Goal: Register for event/course

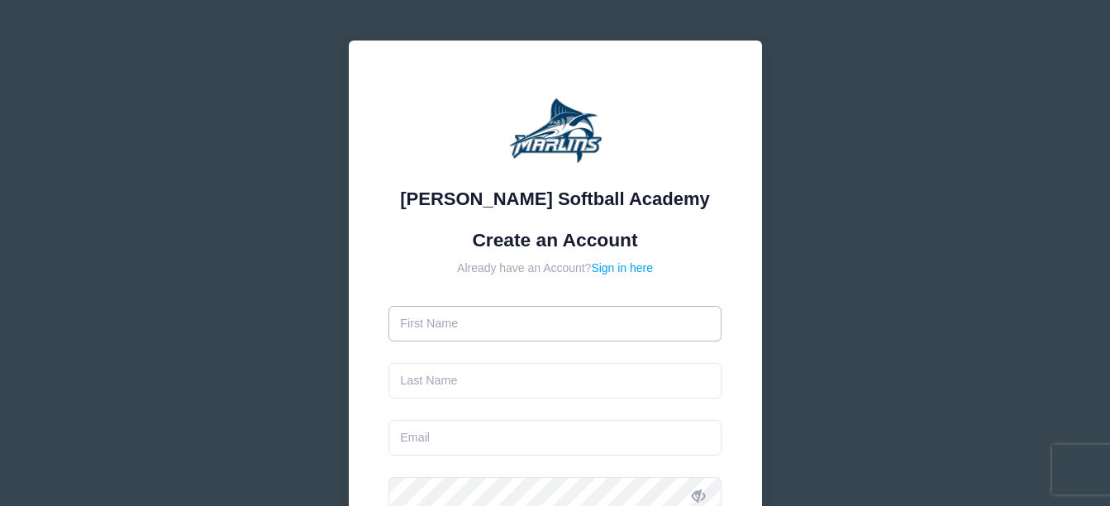
click at [498, 327] on input "text" at bounding box center [554, 324] width 333 height 36
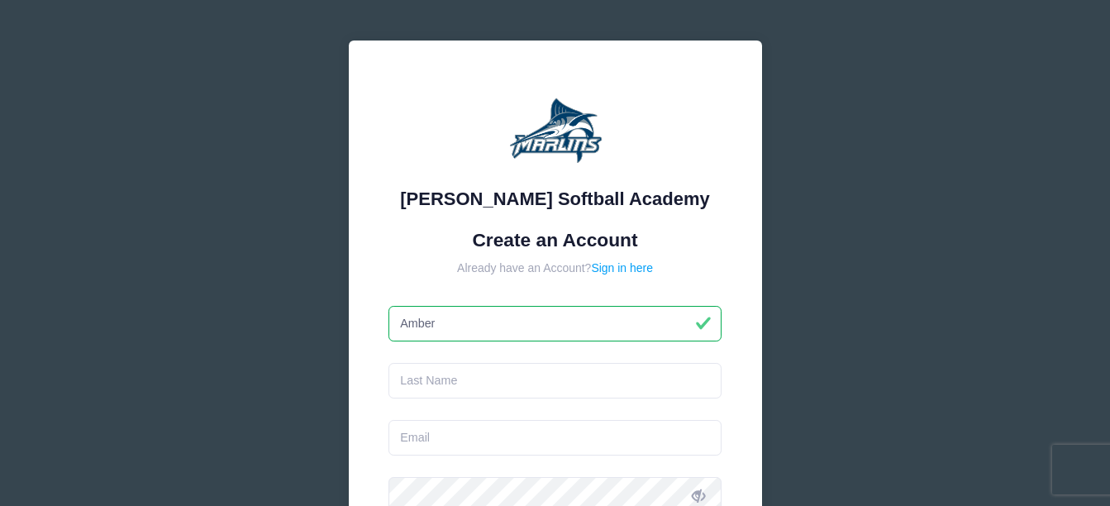
type input "Amber"
click at [491, 378] on input "text" at bounding box center [554, 381] width 333 height 36
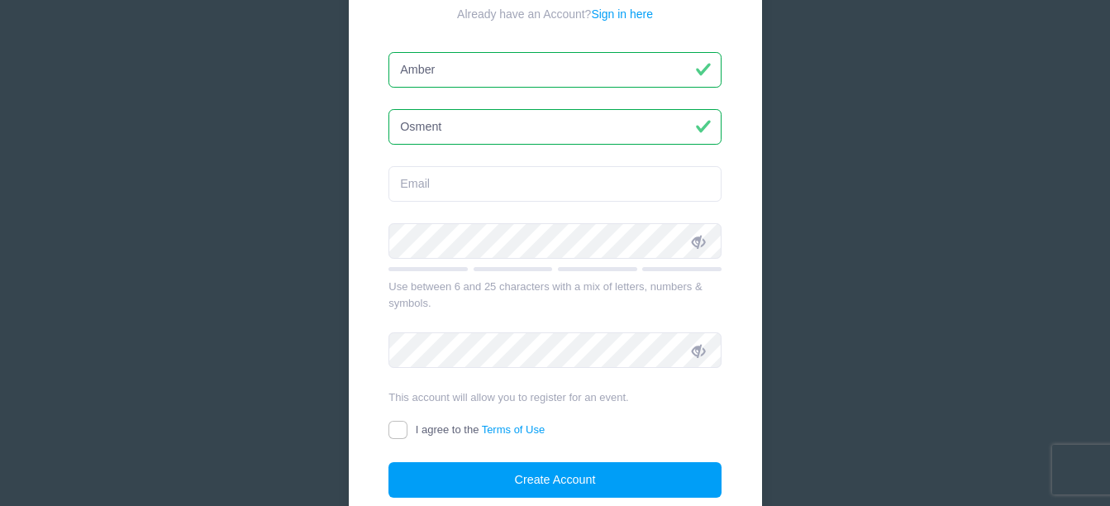
scroll to position [255, 0]
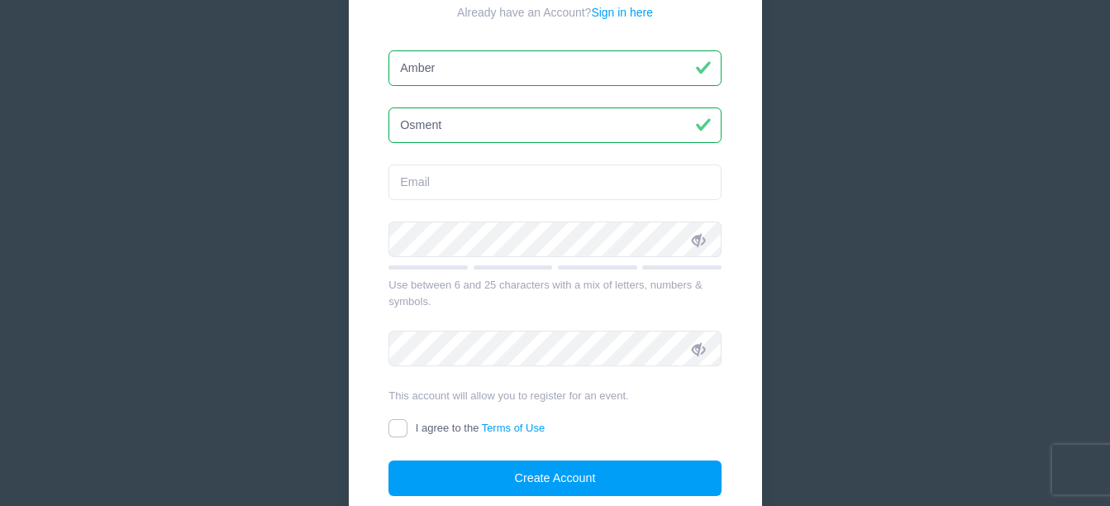
type input "Osment"
click at [576, 180] on input "email" at bounding box center [554, 182] width 333 height 36
type input "[EMAIL_ADDRESS][DOMAIN_NAME]"
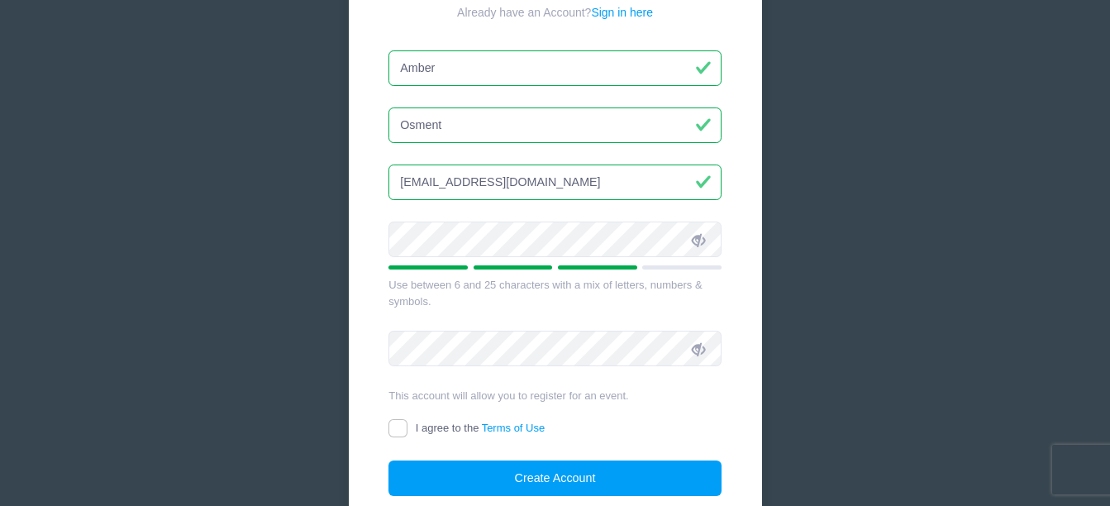
click at [701, 241] on icon at bounding box center [698, 239] width 13 height 13
click at [405, 430] on input "I agree to the Terms of Use" at bounding box center [397, 428] width 19 height 19
checkbox input "true"
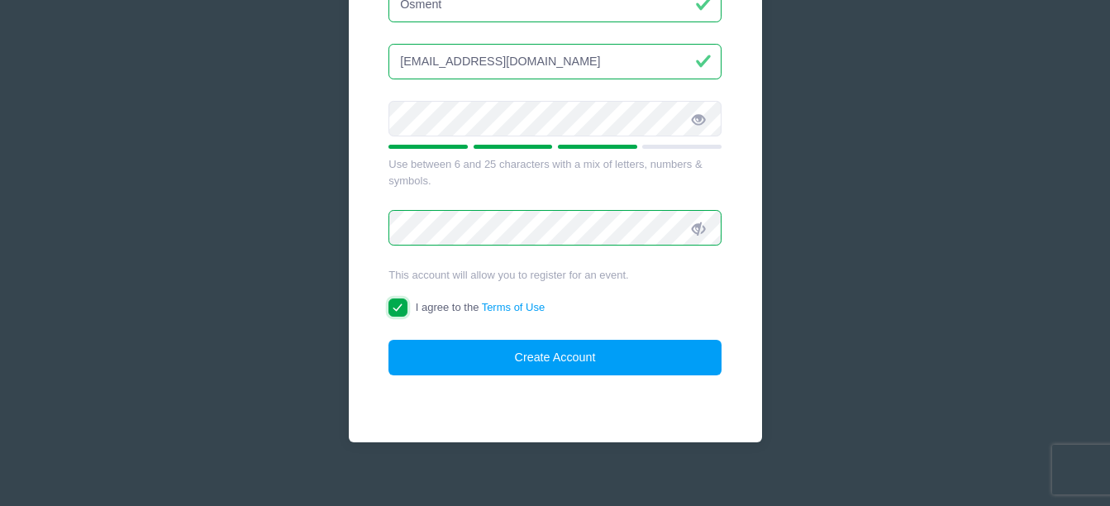
scroll to position [387, 0]
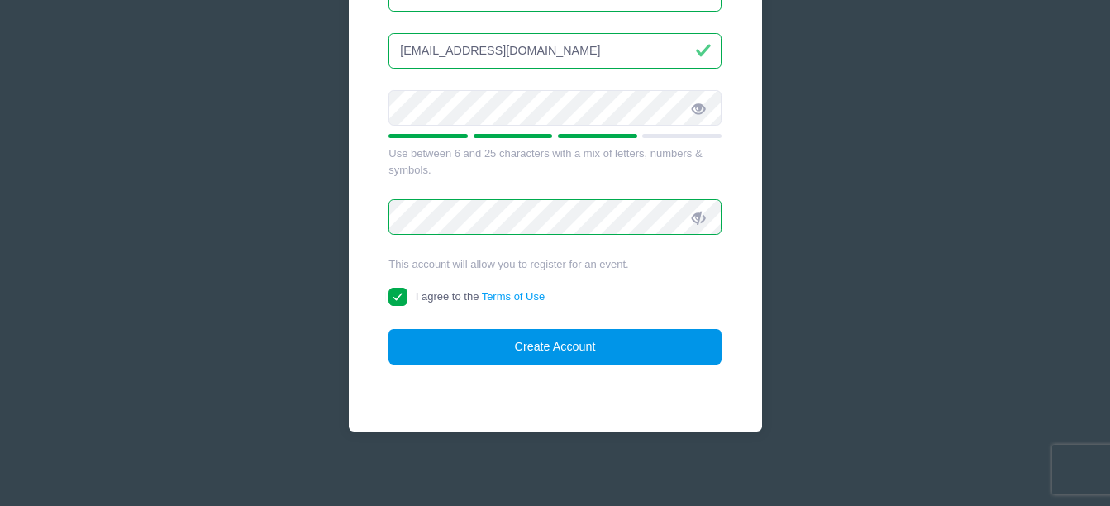
click at [653, 338] on button "Create Account" at bounding box center [554, 347] width 333 height 36
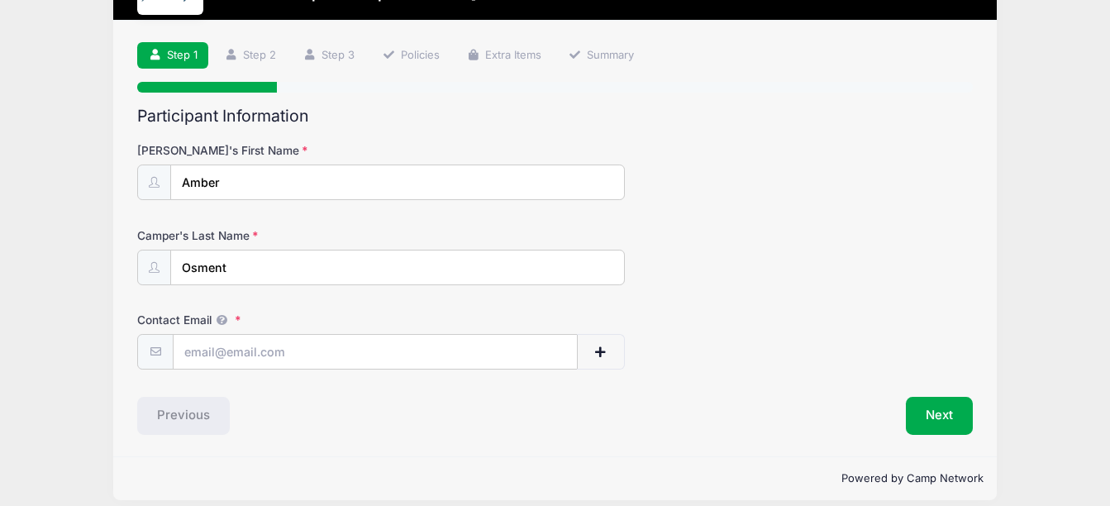
scroll to position [84, 0]
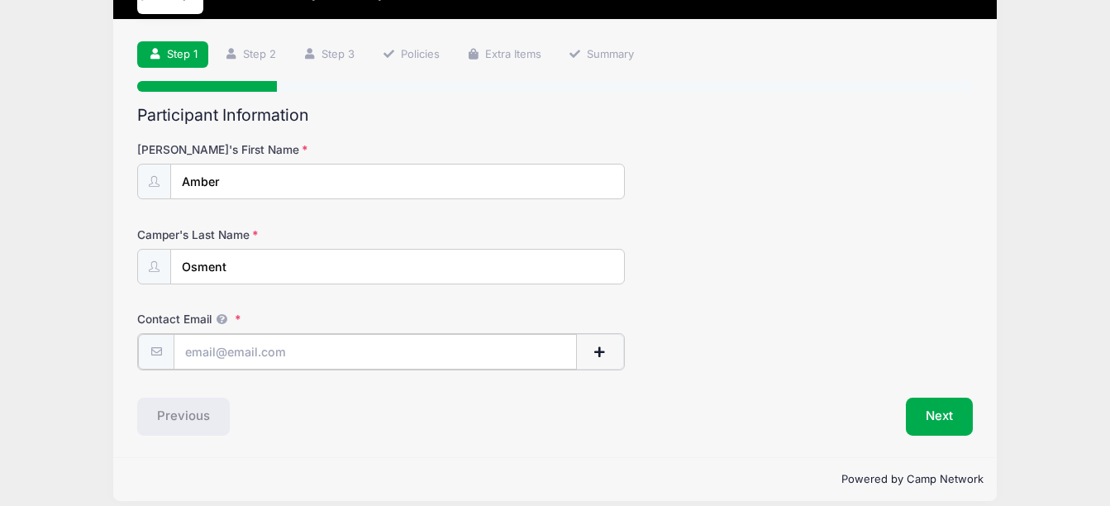
click at [525, 345] on input "Contact Email" at bounding box center [375, 352] width 403 height 36
type input "[EMAIL_ADDRESS][DOMAIN_NAME]"
click at [934, 425] on button "Next" at bounding box center [939, 415] width 67 height 38
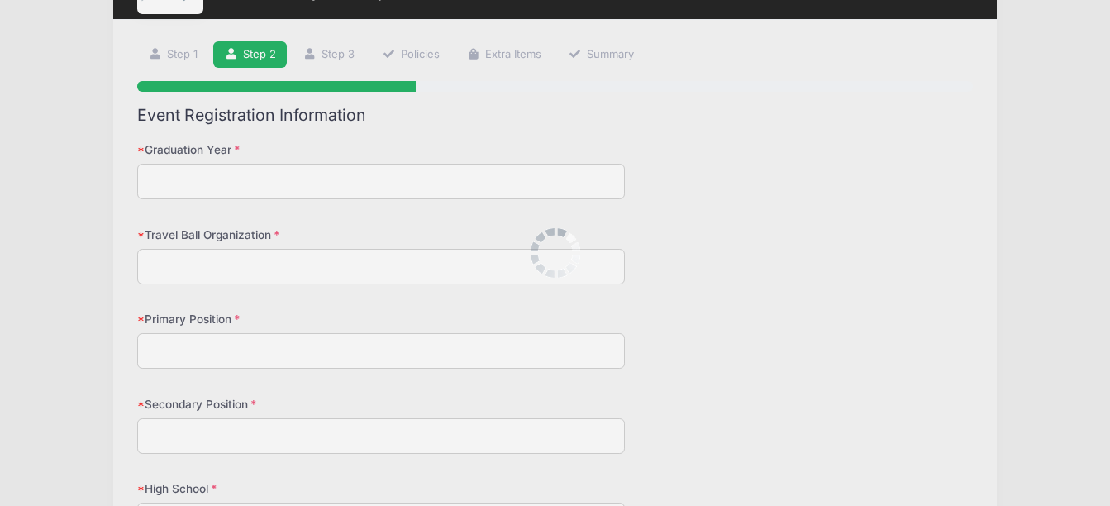
scroll to position [0, 0]
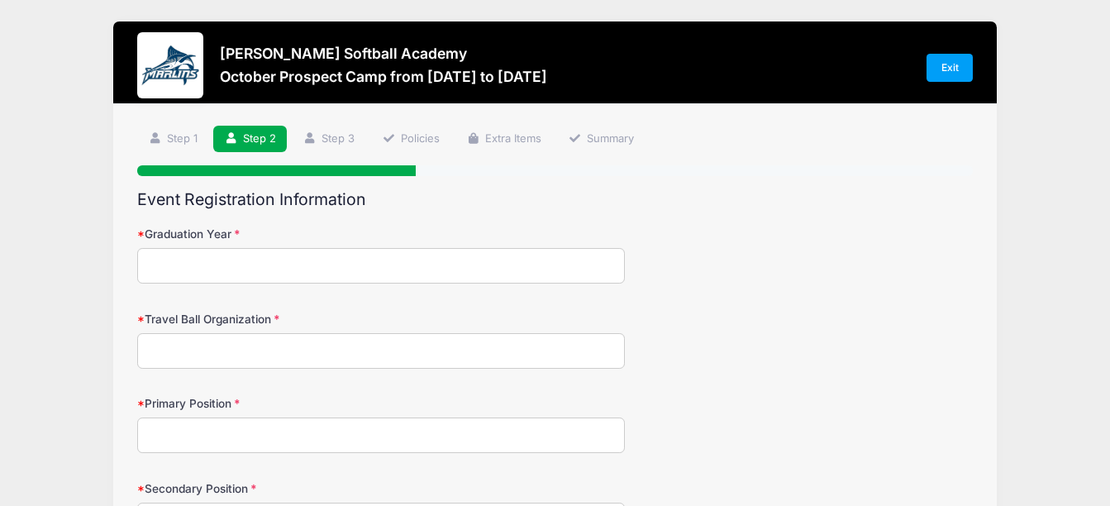
click at [499, 269] on input "Graduation Year" at bounding box center [381, 266] width 488 height 36
type input "2026"
click at [431, 350] on input "Travel Ball Organization" at bounding box center [381, 351] width 488 height 36
click at [250, 360] on input "Firecrackers VA [PERSON_NAME]" at bounding box center [381, 351] width 488 height 36
click at [303, 361] on input "Firecrackers VA [PERSON_NAME]" at bounding box center [381, 351] width 488 height 36
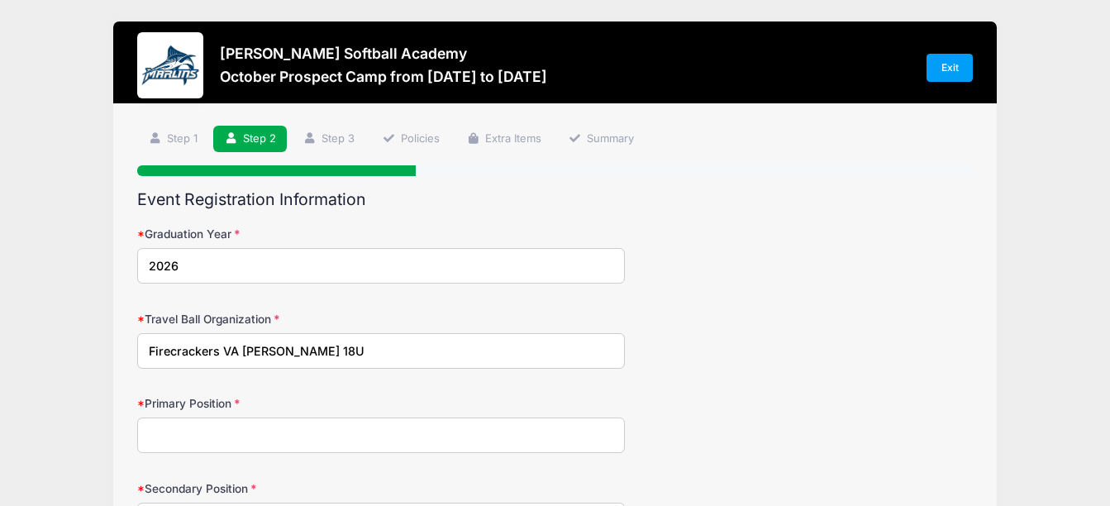
type input "Firecrackers VA [PERSON_NAME] 18U"
click at [293, 442] on input "Primary Position" at bounding box center [381, 435] width 488 height 36
type input "r"
type input "A"
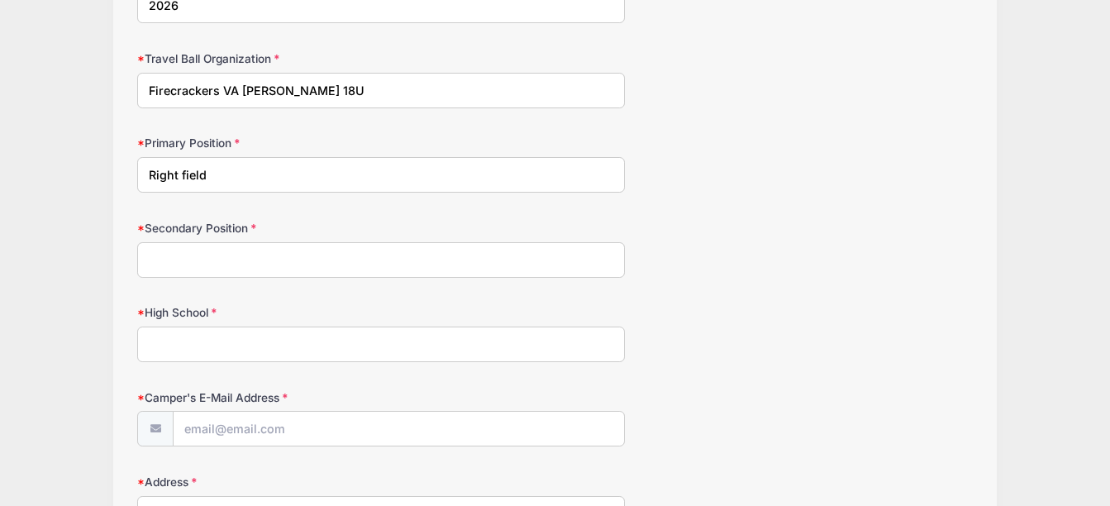
scroll to position [257, 0]
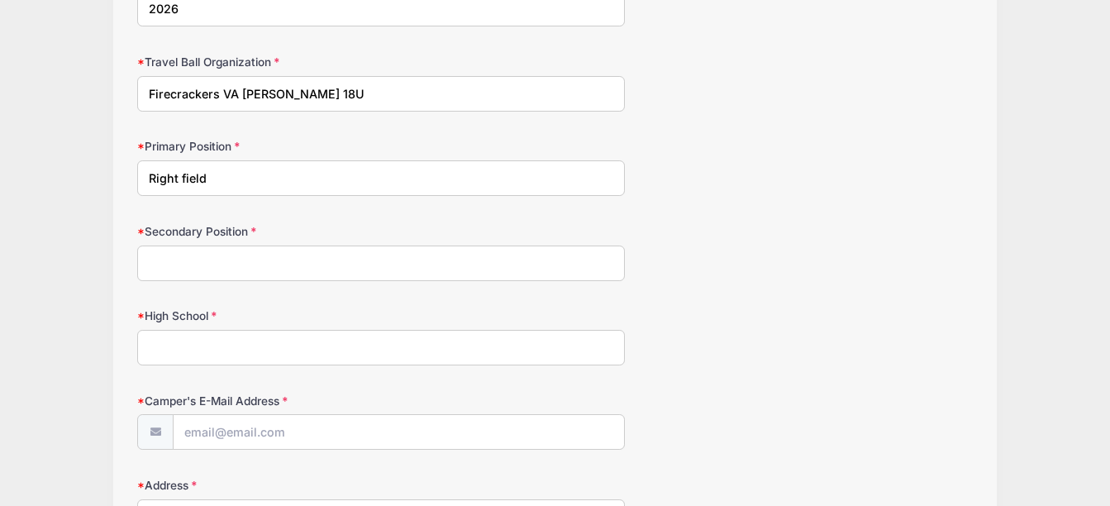
type input "Right field"
click at [414, 258] on input "Secondary Position" at bounding box center [381, 263] width 488 height 36
type input "#"
type input "3rd"
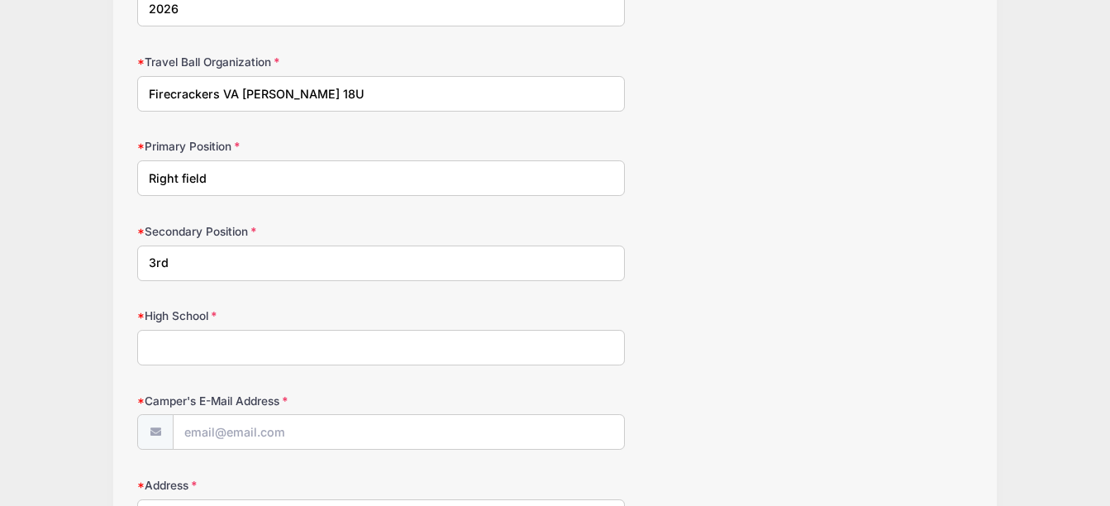
click at [370, 351] on input "High School" at bounding box center [381, 348] width 488 height 36
type input "[GEOGRAPHIC_DATA]"
click at [331, 427] on input "Camper's E-Mail Address" at bounding box center [399, 433] width 450 height 36
type input "[EMAIL_ADDRESS][DOMAIN_NAME]"
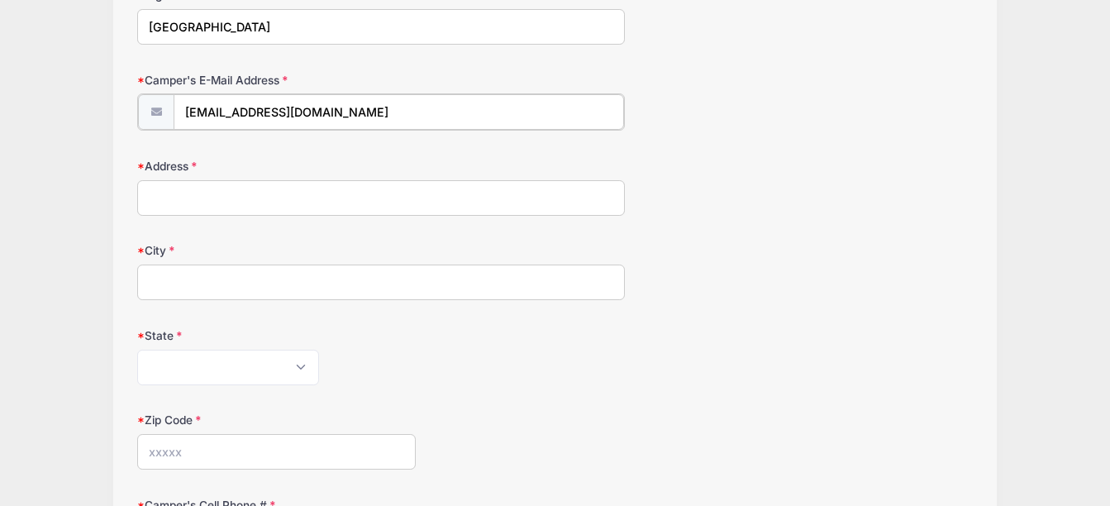
scroll to position [603, 0]
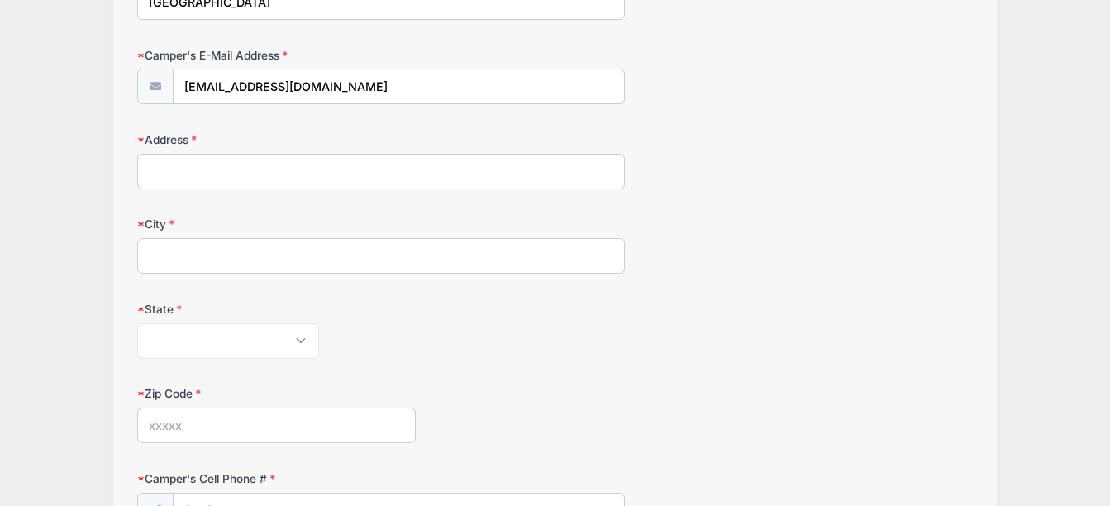
click at [403, 173] on input "Address" at bounding box center [381, 172] width 488 height 36
type input "[STREET_ADDRESS]"
click at [240, 256] on input "City" at bounding box center [381, 256] width 488 height 36
type input "Rustburg"
click at [246, 319] on div "State [US_STATE] [US_STATE] [US_STATE] [US_STATE] [US_STATE] Armed Forces Afric…" at bounding box center [555, 330] width 836 height 58
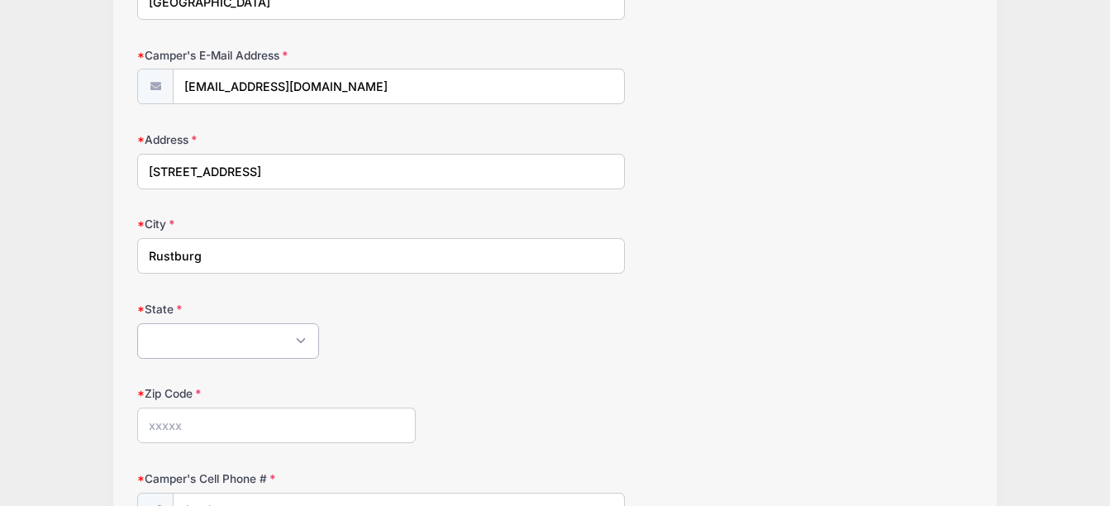
click at [260, 332] on select "[US_STATE] [US_STATE] [US_STATE] [US_STATE] [US_STATE] Armed Forces Africa Arme…" at bounding box center [228, 341] width 182 height 36
select select "VA"
click at [137, 323] on select "[US_STATE] [US_STATE] [US_STATE] [US_STATE] [US_STATE] Armed Forces Africa Arme…" at bounding box center [228, 341] width 182 height 36
click at [289, 407] on div "Zip Code" at bounding box center [555, 414] width 836 height 58
click at [293, 430] on input "Zip Code" at bounding box center [276, 425] width 279 height 36
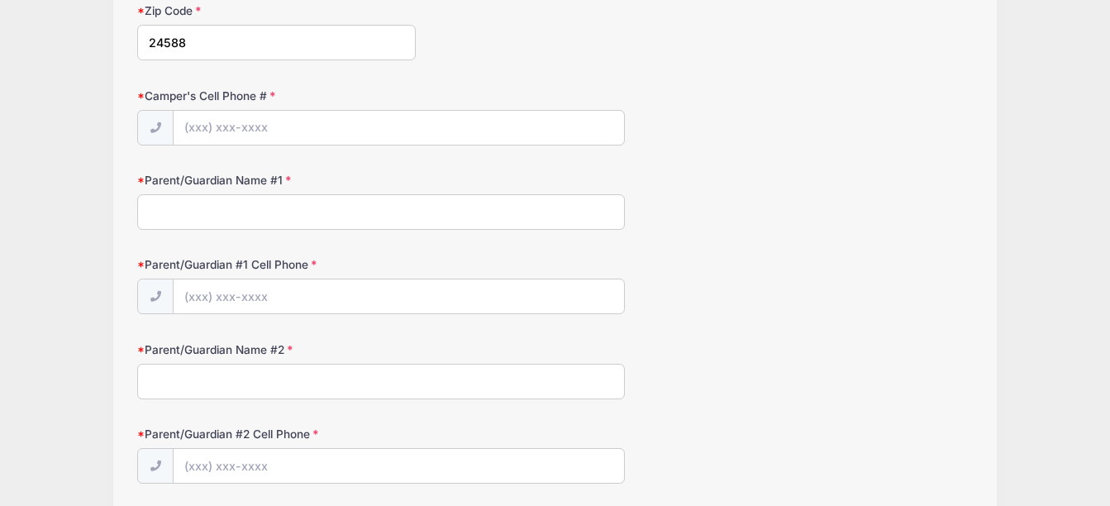
scroll to position [969, 0]
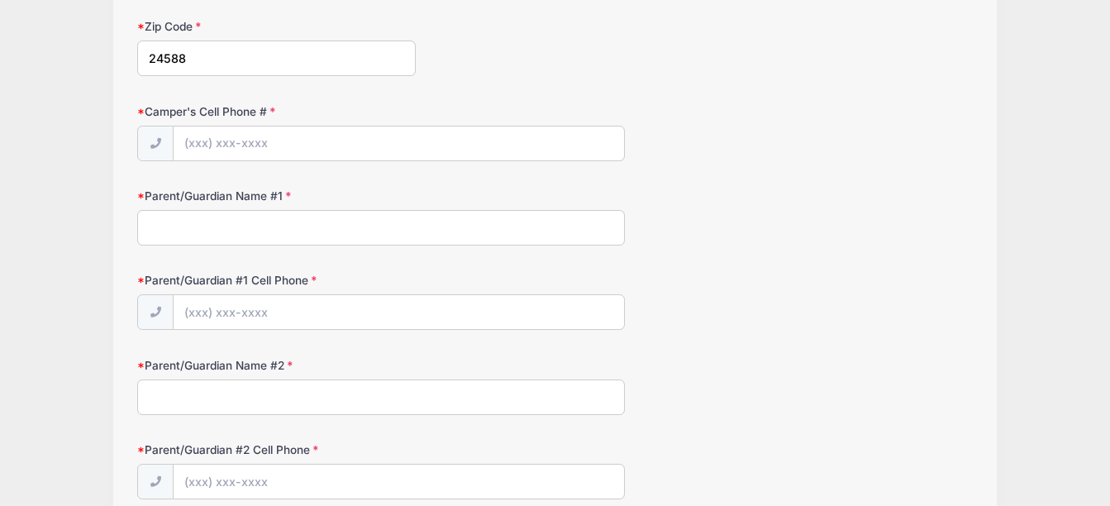
type input "24588"
click at [475, 150] on input "Camper's Cell Phone #" at bounding box center [399, 144] width 450 height 36
type input "[PHONE_NUMBER]"
click at [357, 244] on input "Parent/Guardian Name #1" at bounding box center [381, 228] width 488 height 36
type input "[PERSON_NAME]"
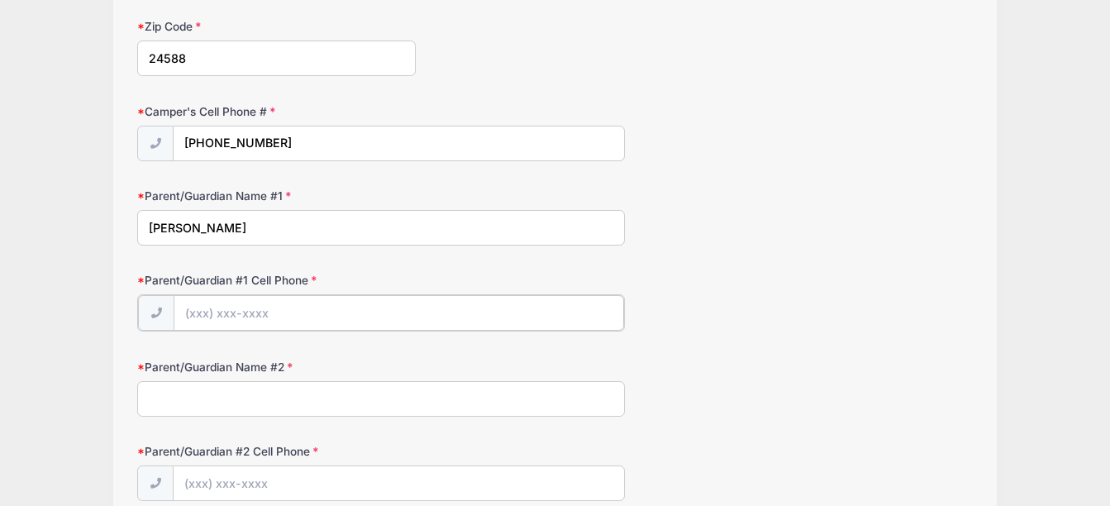
click at [341, 313] on input "Parent/Guardian #1 Cell Phone" at bounding box center [399, 313] width 450 height 36
type input "[PHONE_NUMBER]"
click at [347, 405] on input "Parent/Guardian Name #2" at bounding box center [381, 397] width 488 height 36
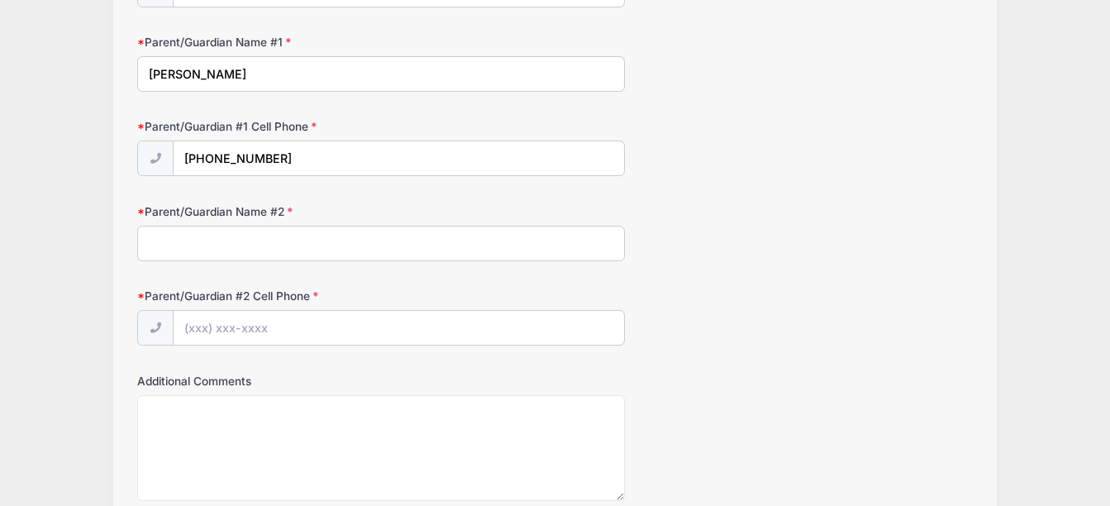
scroll to position [1130, 0]
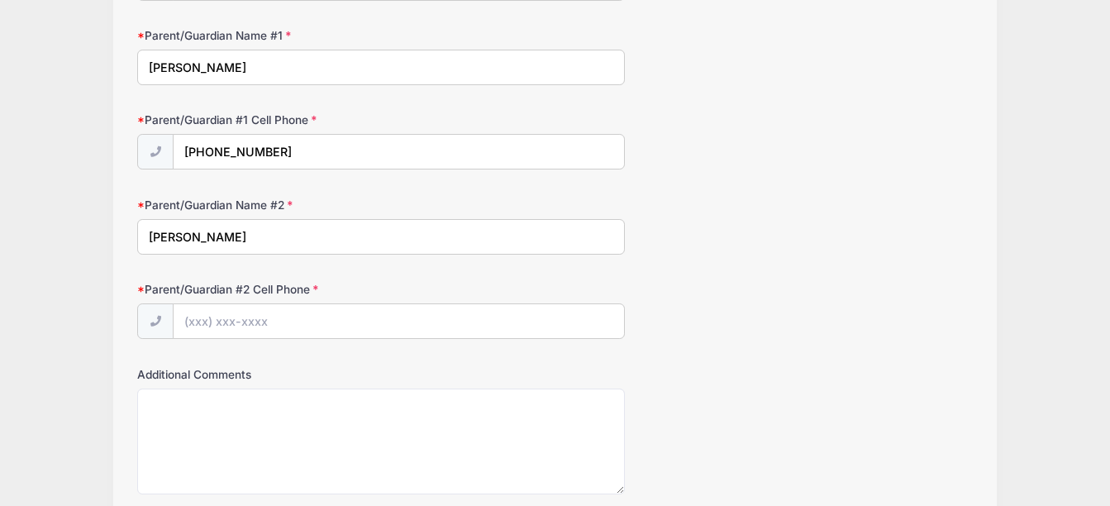
type input "[PERSON_NAME]"
click at [364, 325] on input "Parent/Guardian #2 Cell Phone" at bounding box center [399, 322] width 450 height 36
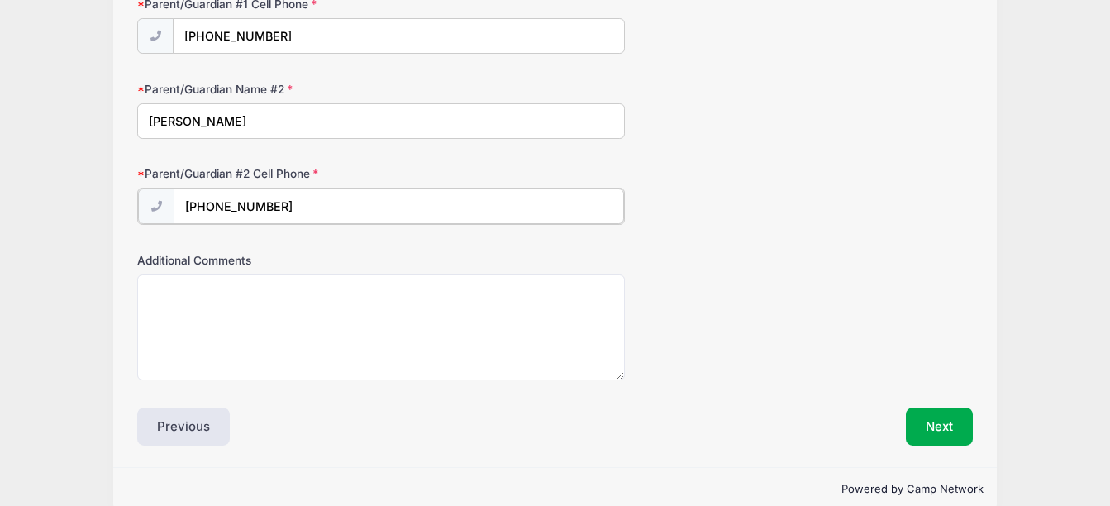
scroll to position [1272, 0]
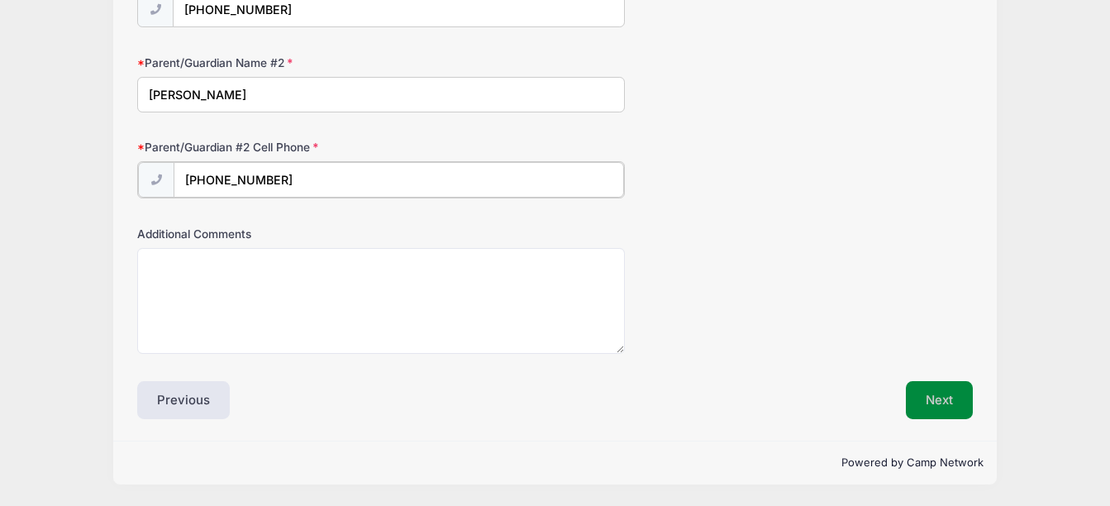
type input "[PHONE_NUMBER]"
click at [921, 403] on button "Next" at bounding box center [939, 400] width 67 height 38
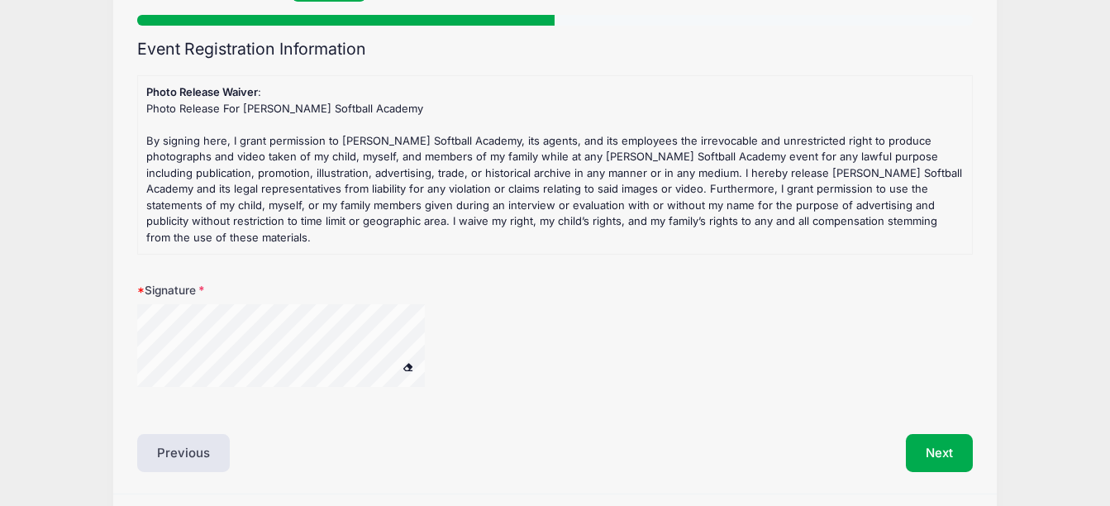
scroll to position [152, 0]
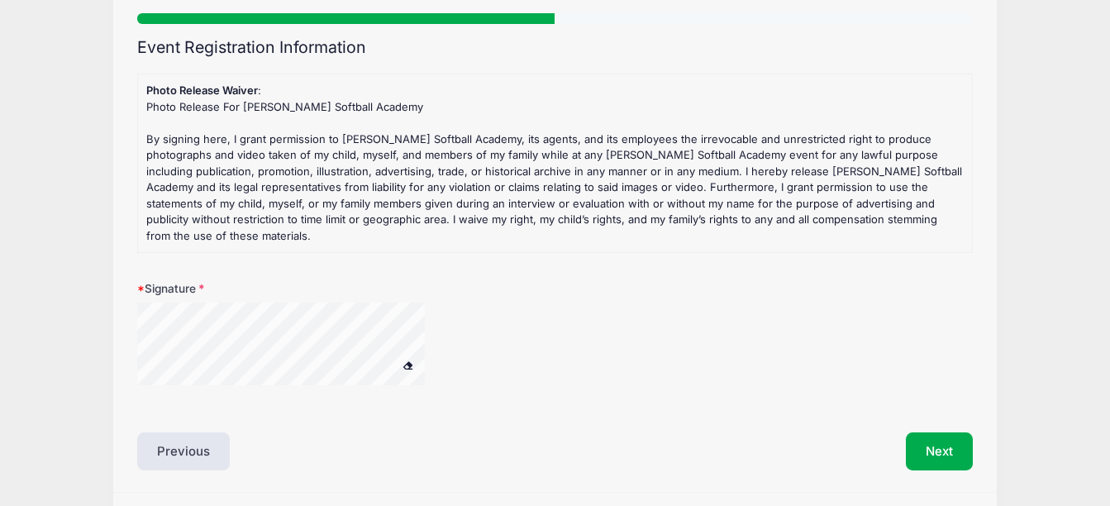
click at [412, 360] on span at bounding box center [409, 364] width 12 height 9
click at [409, 360] on span at bounding box center [409, 364] width 12 height 9
click at [407, 360] on span at bounding box center [409, 364] width 12 height 9
click at [405, 360] on span at bounding box center [409, 364] width 12 height 9
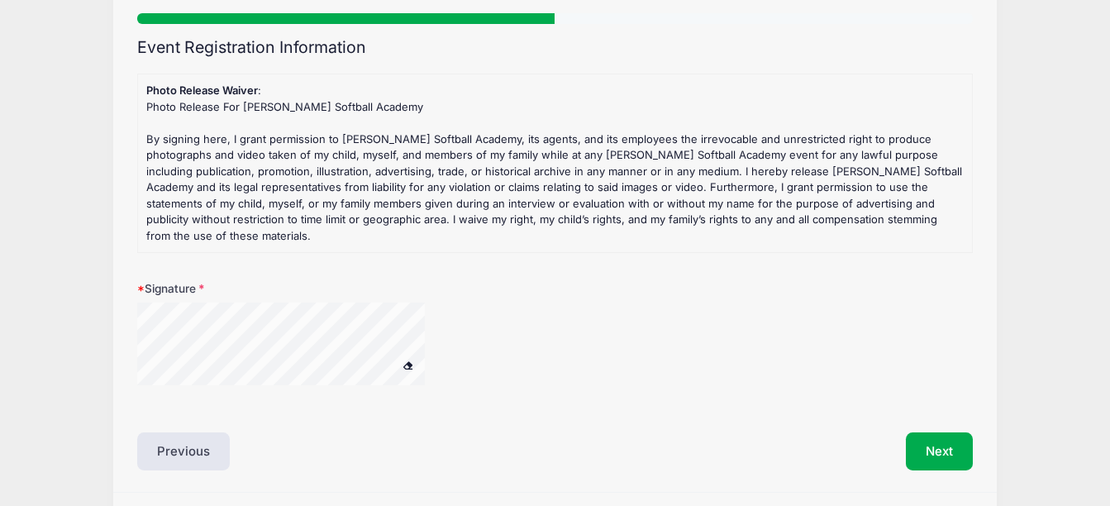
click at [410, 355] on button at bounding box center [408, 365] width 29 height 21
click at [916, 441] on button "Next" at bounding box center [939, 451] width 67 height 38
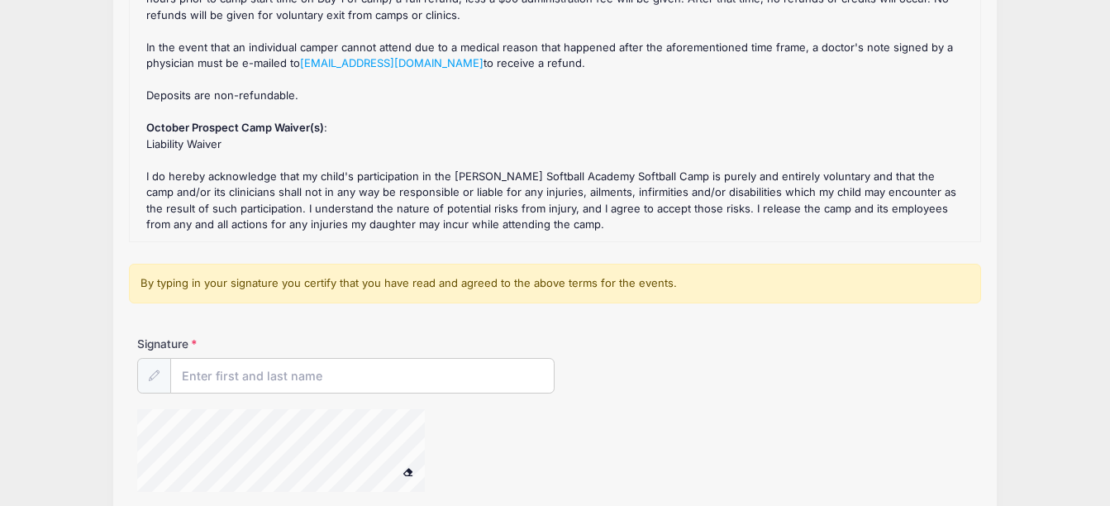
scroll to position [240, 0]
click at [400, 370] on input "Signature" at bounding box center [362, 375] width 383 height 36
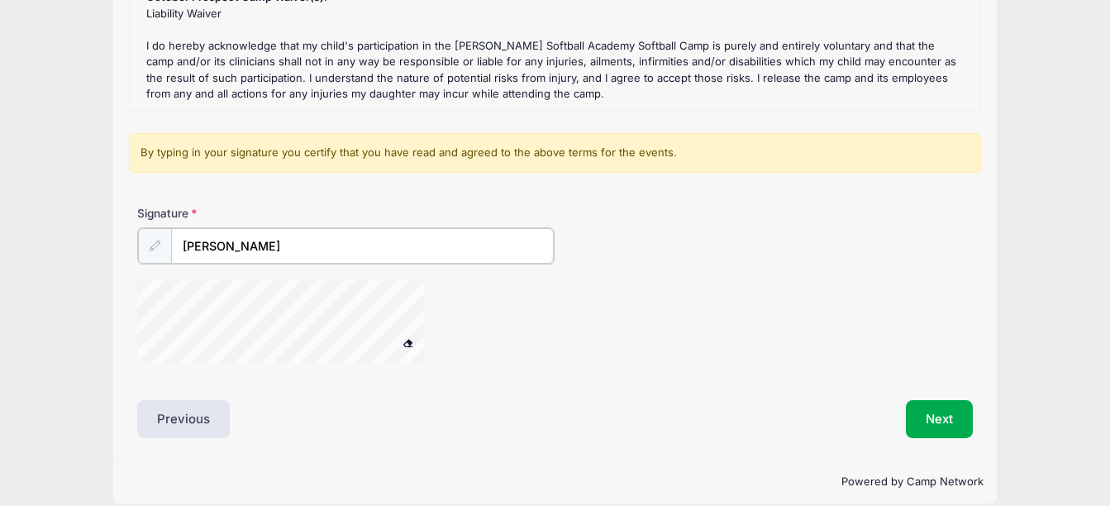
scroll to position [388, 0]
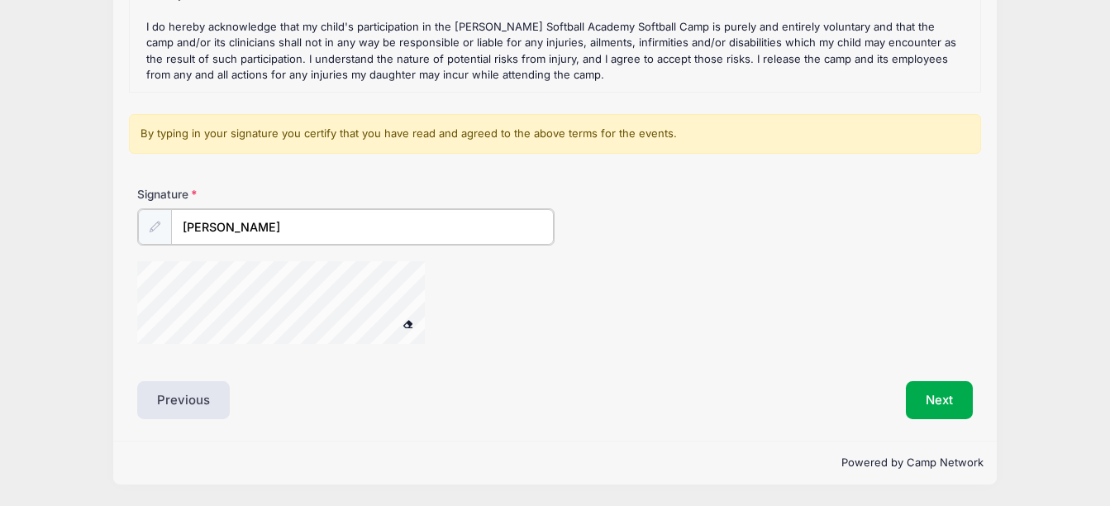
type input "[PERSON_NAME]"
click at [545, 335] on div at bounding box center [415, 305] width 557 height 88
click at [939, 393] on button "Next" at bounding box center [939, 400] width 67 height 38
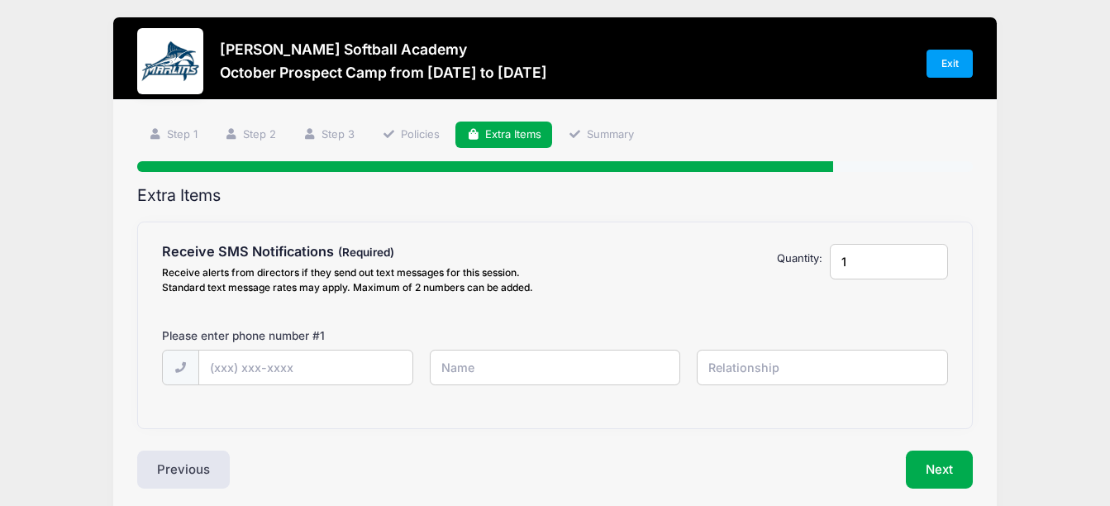
scroll to position [0, 0]
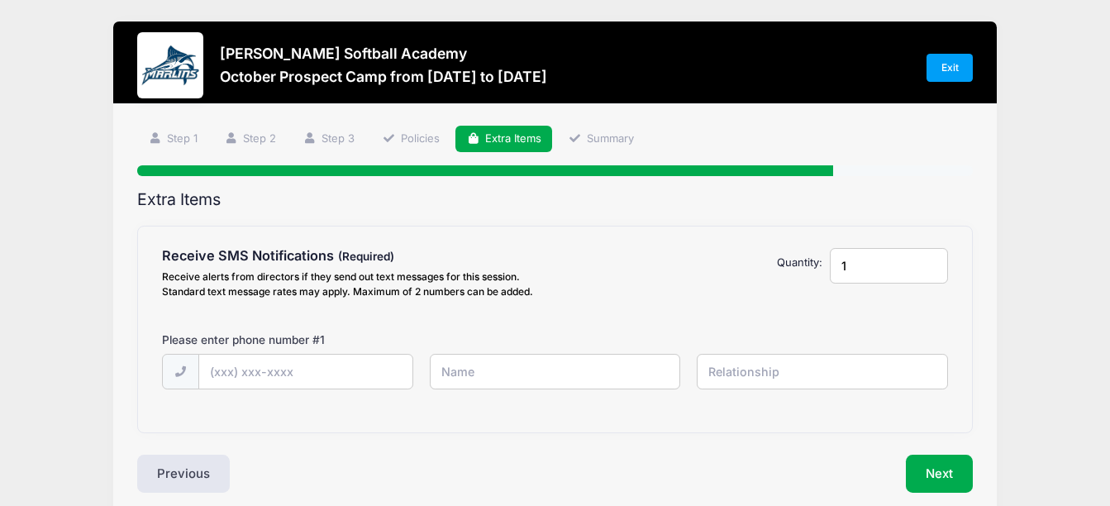
click at [863, 269] on input "1" at bounding box center [888, 266] width 117 height 36
type input "2"
click at [930, 262] on input "2" at bounding box center [888, 266] width 117 height 36
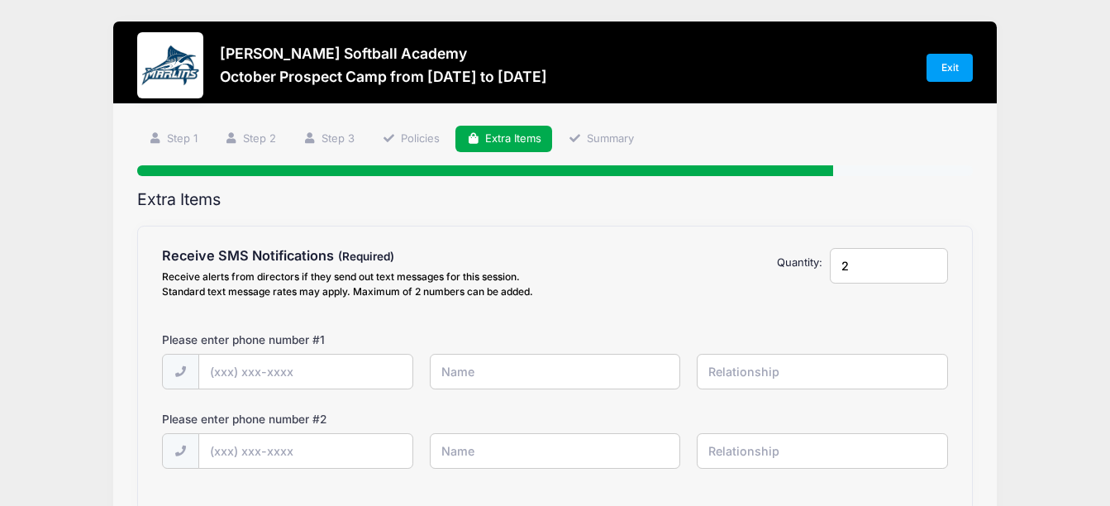
click at [787, 387] on input "text" at bounding box center [822, 372] width 251 height 36
click at [332, 370] on input "text" at bounding box center [305, 373] width 213 height 36
type input "[PHONE_NUMBER]"
click at [431, 374] on input "text" at bounding box center [555, 372] width 251 height 36
type input "[PERSON_NAME]"
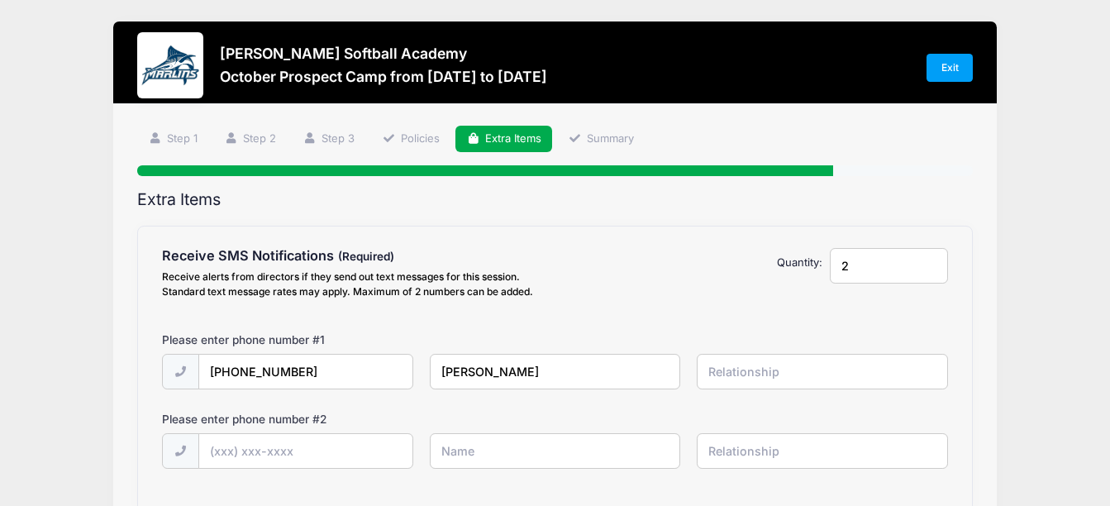
click at [748, 379] on input "text" at bounding box center [822, 372] width 251 height 36
type input "participant"
click at [255, 451] on input "text" at bounding box center [305, 452] width 213 height 36
type input "[PHONE_NUMBER]"
click at [471, 458] on input "text" at bounding box center [555, 451] width 251 height 36
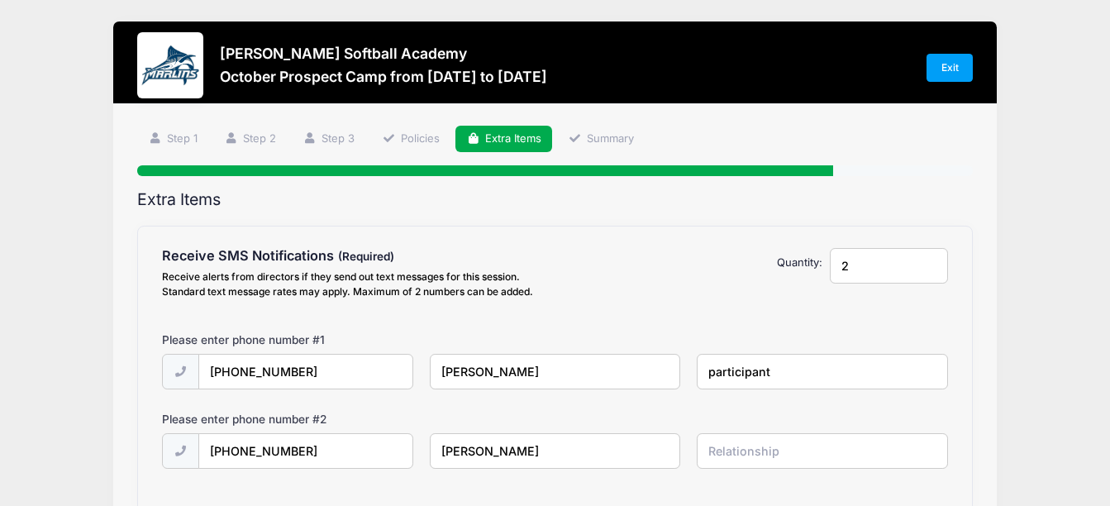
type input "[PERSON_NAME]"
click at [734, 455] on input "text" at bounding box center [822, 451] width 251 height 36
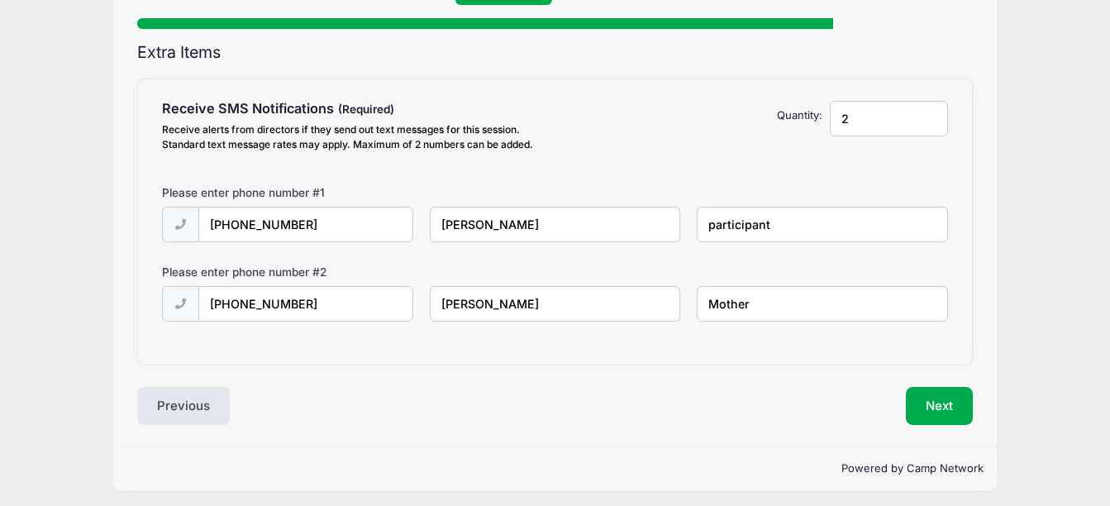
scroll to position [153, 0]
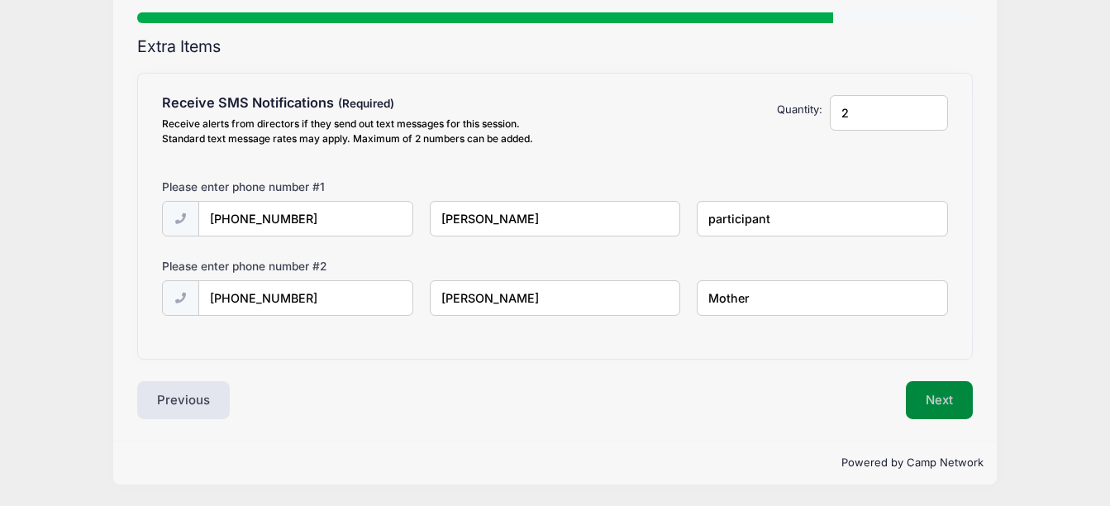
type input "Mother"
click at [929, 399] on button "Next" at bounding box center [939, 400] width 67 height 38
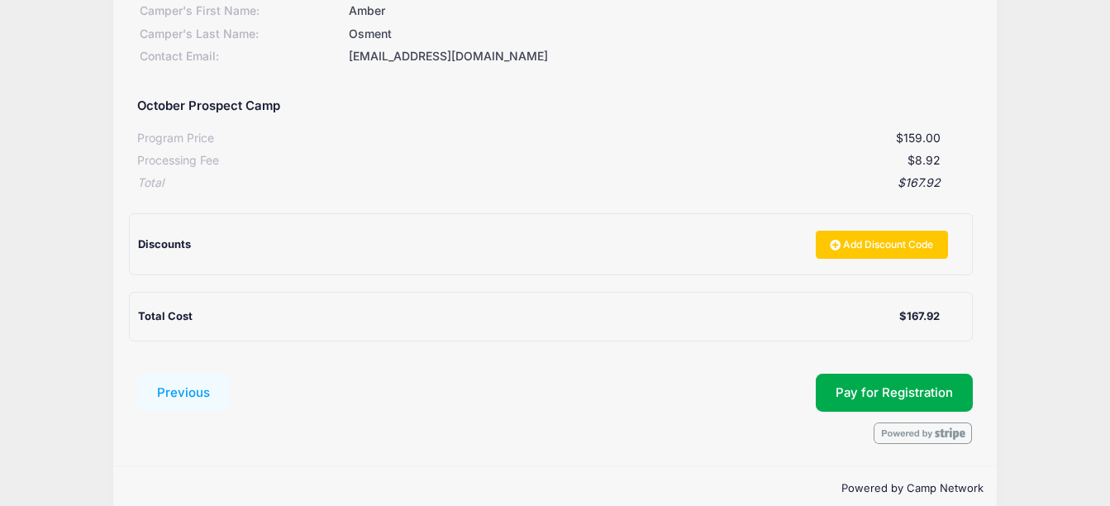
scroll to position [278, 0]
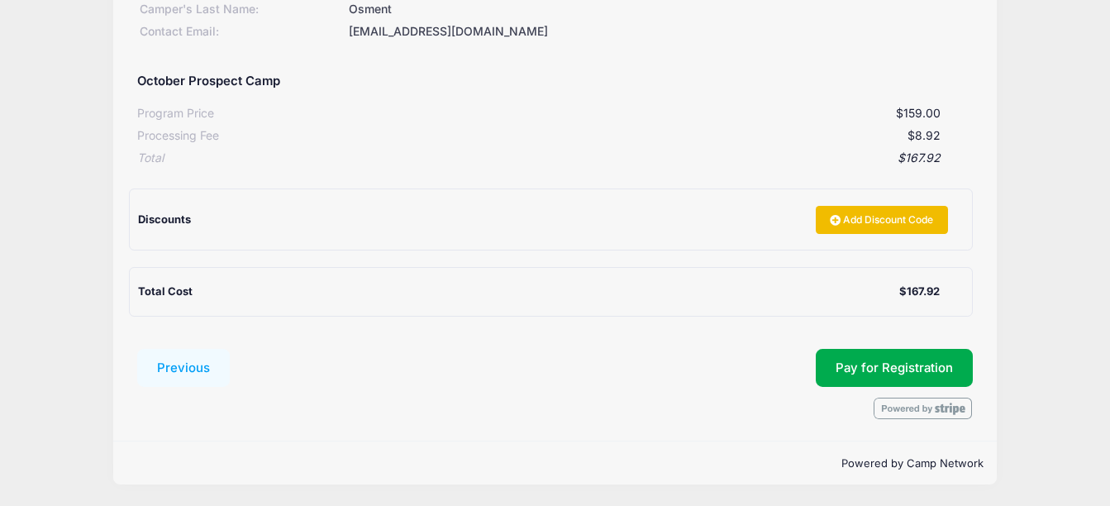
click at [912, 226] on link "Add Discount Code" at bounding box center [882, 220] width 132 height 28
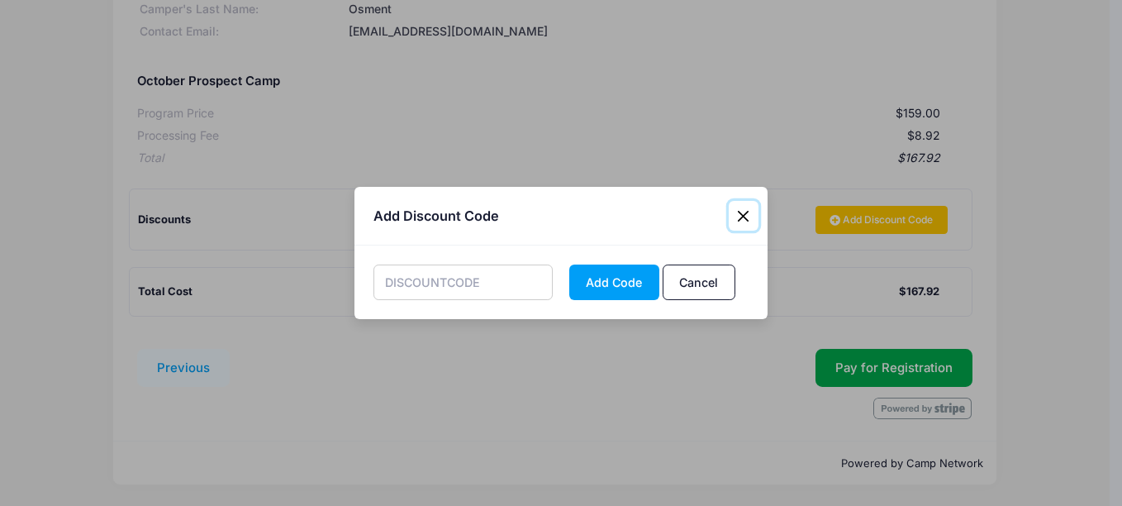
click at [745, 215] on button "Close" at bounding box center [744, 216] width 30 height 30
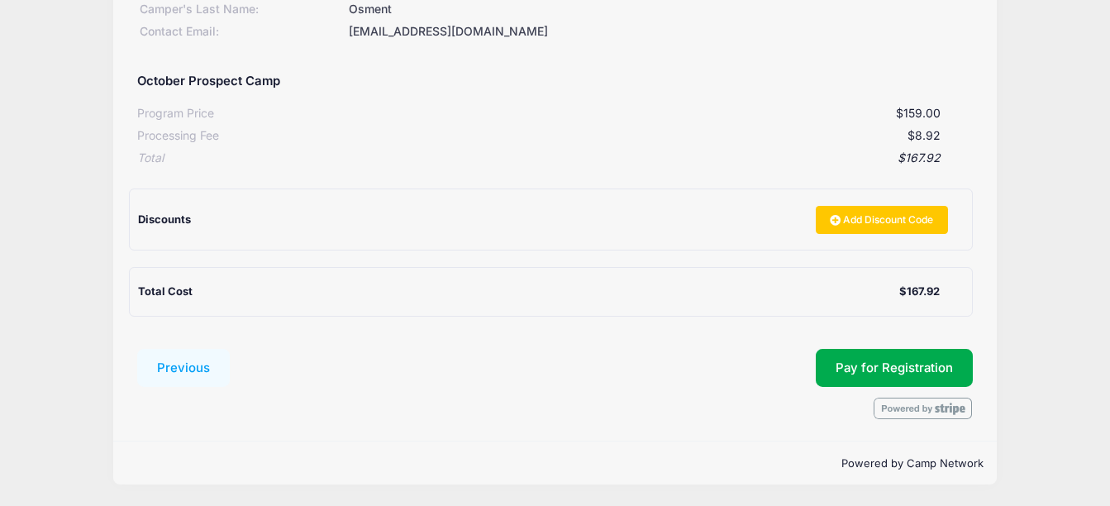
click at [703, 102] on div "Program Price $159.00" at bounding box center [555, 111] width 836 height 22
click at [1056, 68] on div "[PERSON_NAME] Softball Academy October [GEOGRAPHIC_DATA] from [DATE] to [DATE] …" at bounding box center [555, 114] width 1060 height 784
